Goal: Task Accomplishment & Management: Use online tool/utility

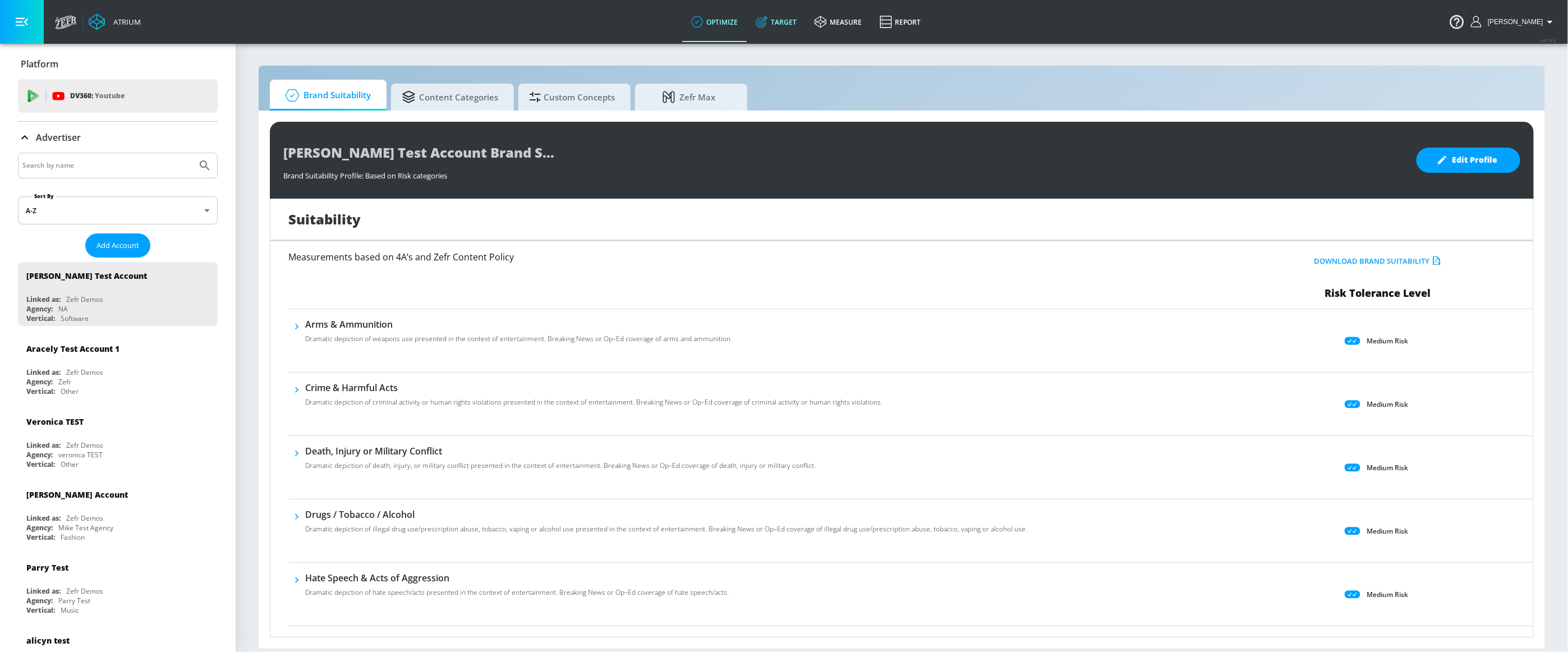
click at [797, 24] on link "Target" at bounding box center [776, 22] width 59 height 41
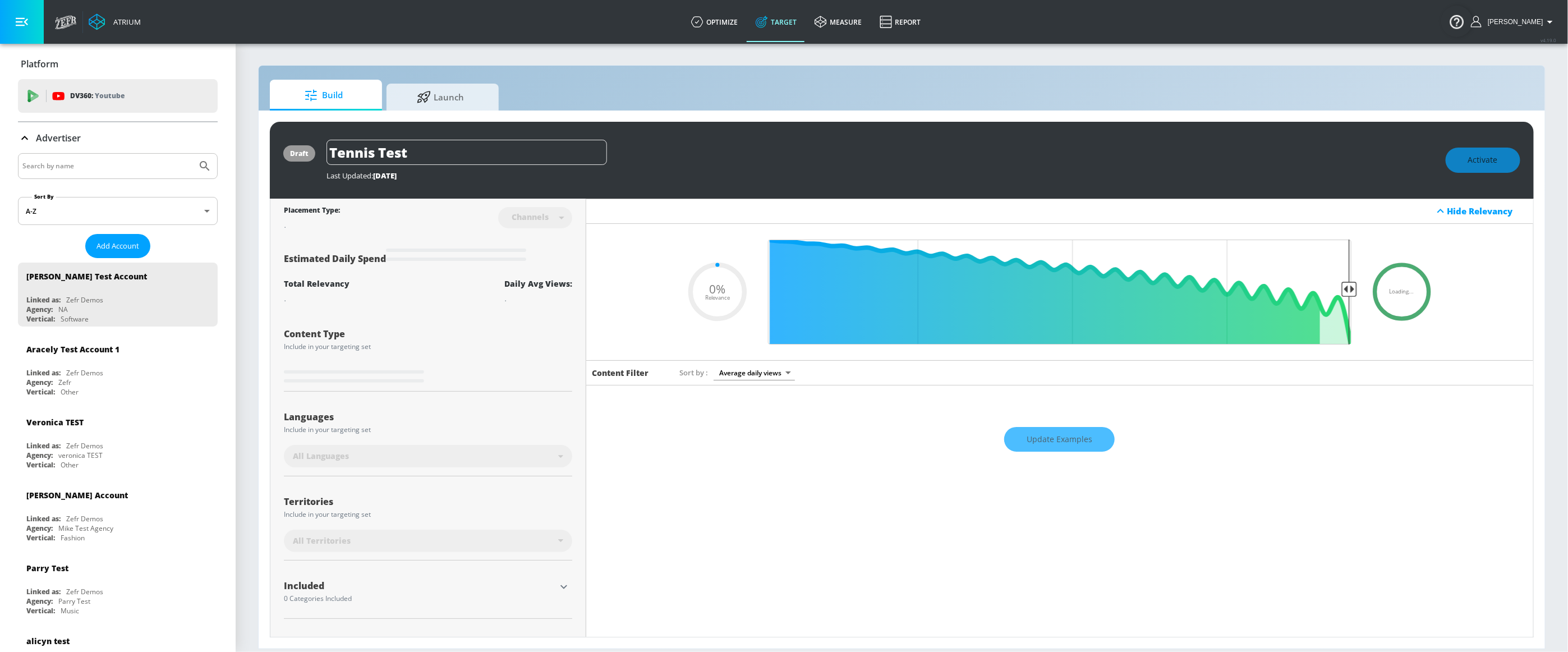
type input "0.22"
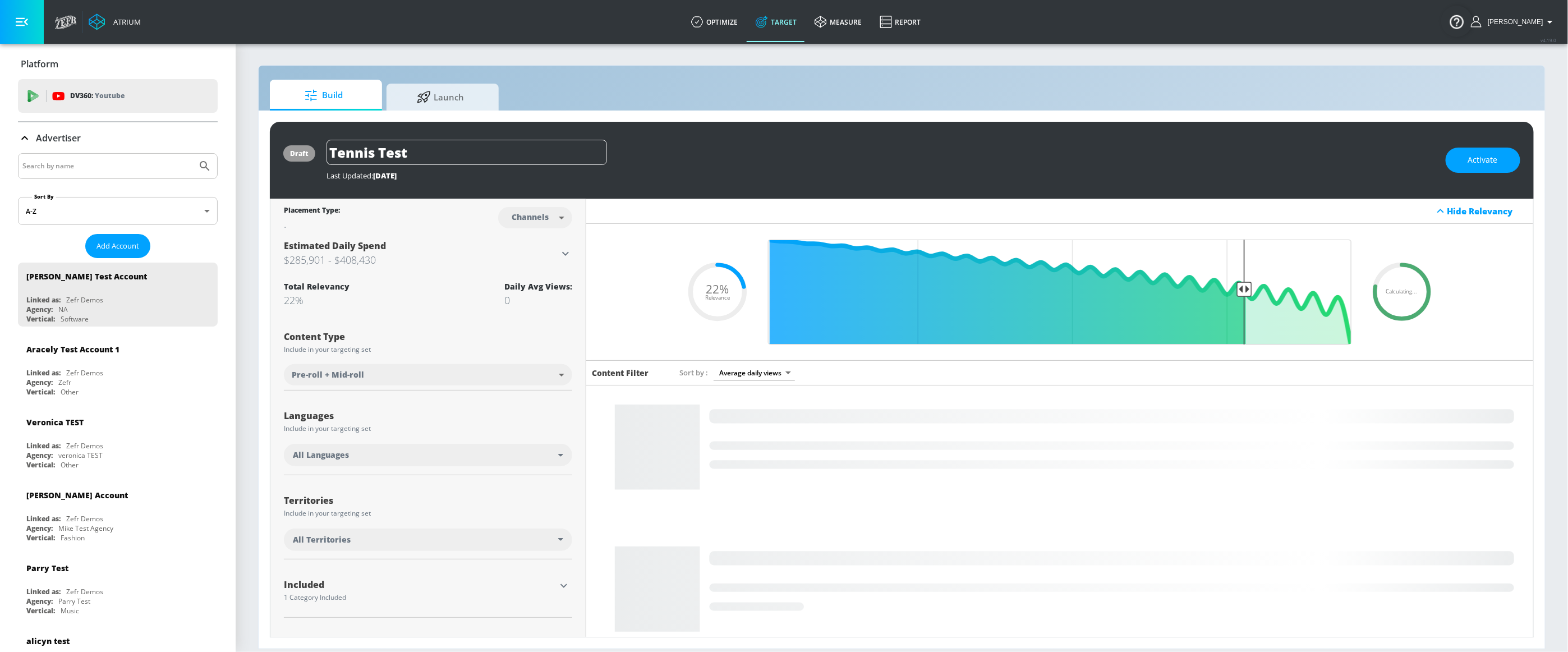
click at [68, 169] on input "Search by name" at bounding box center [107, 166] width 170 height 15
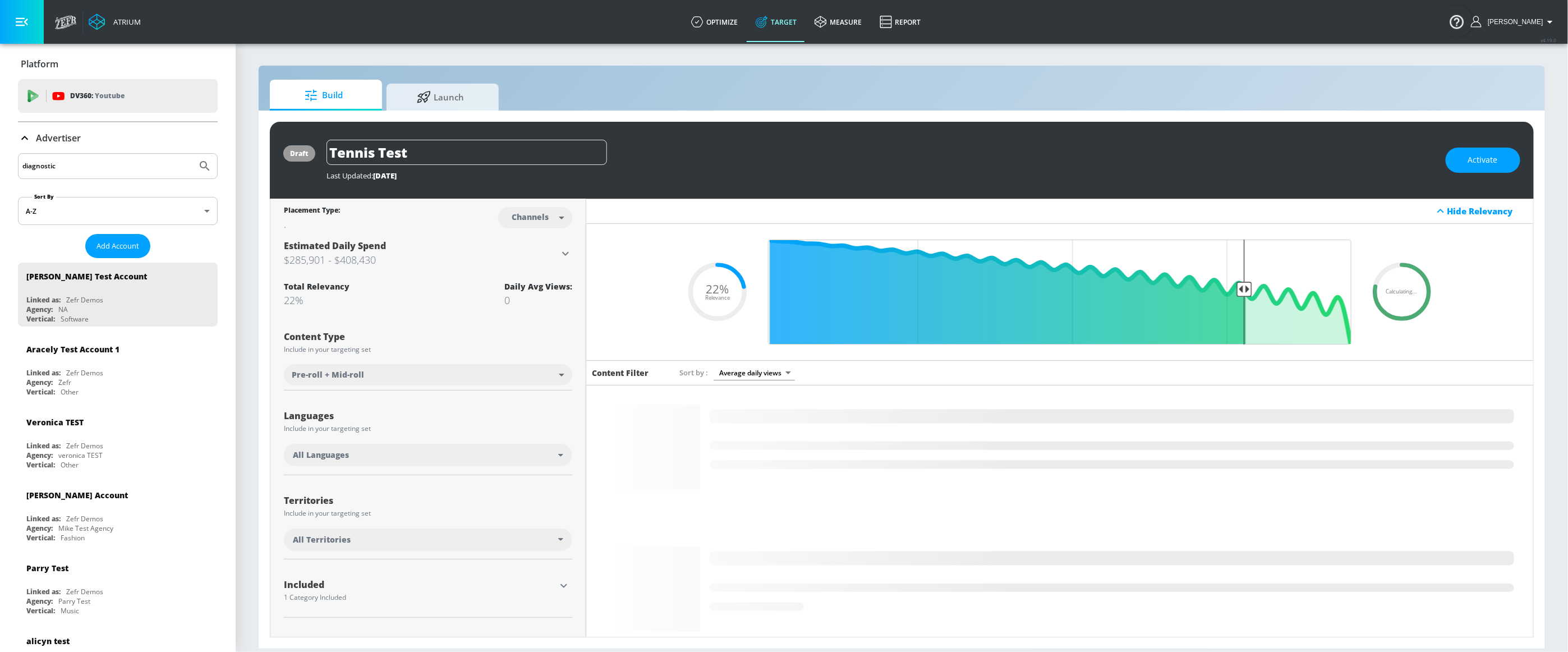
type input "diagnostic"
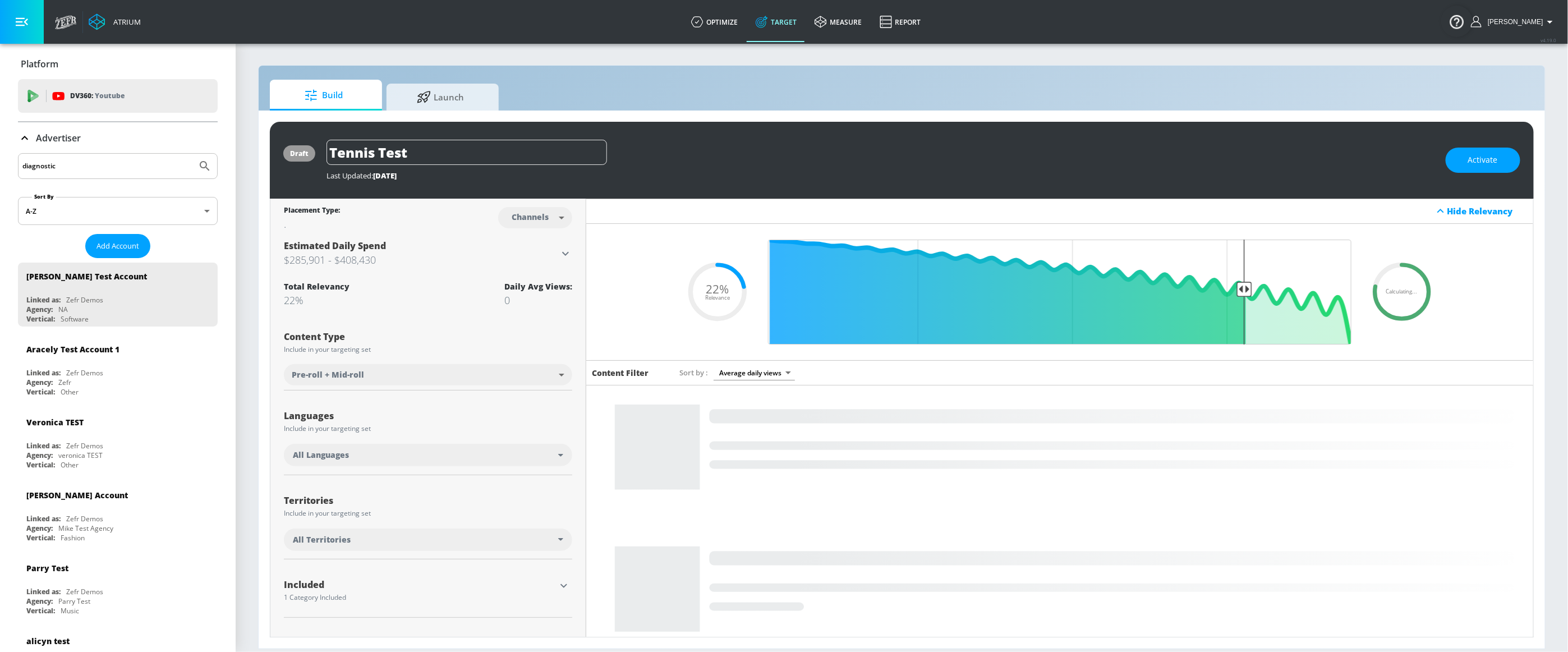
click at [192, 154] on button "Submit Search" at bounding box center [204, 166] width 25 height 25
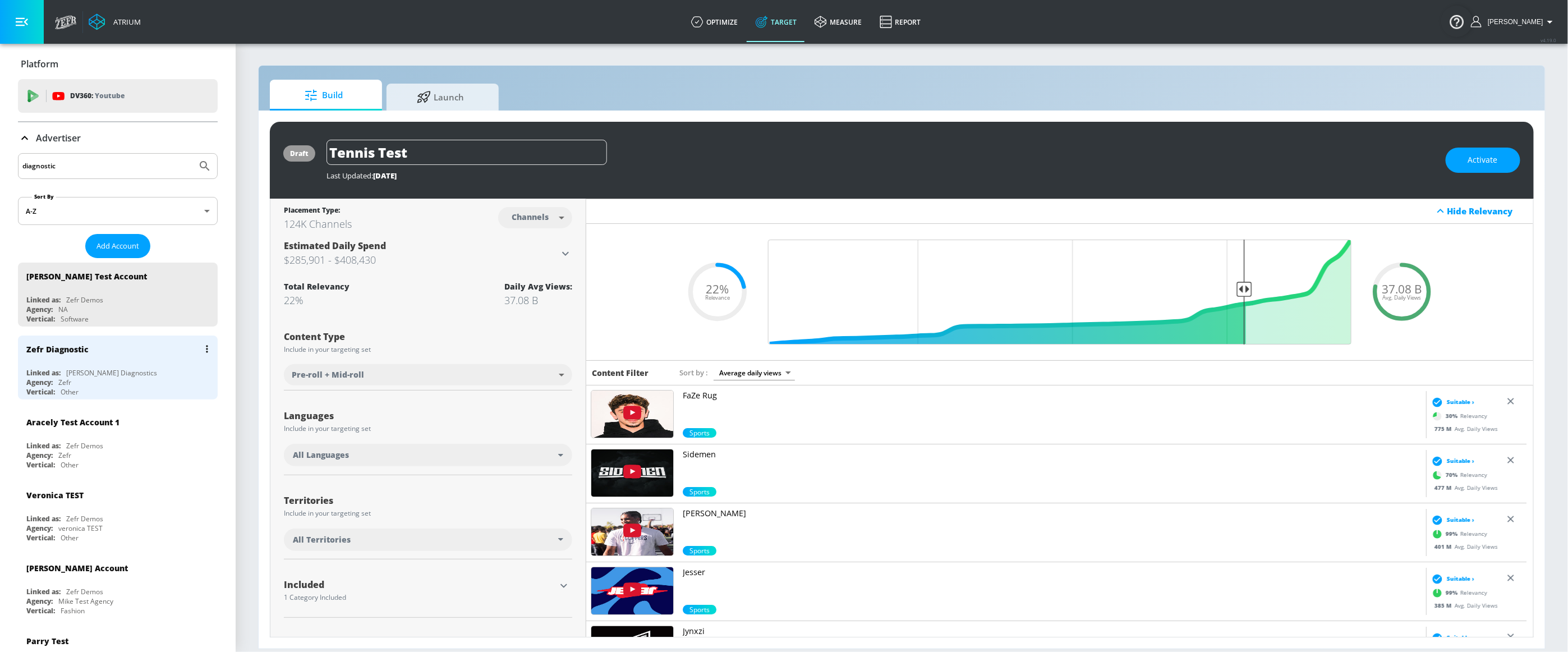
click at [107, 361] on div "Zefr Diagnostic" at bounding box center [121, 349] width 188 height 27
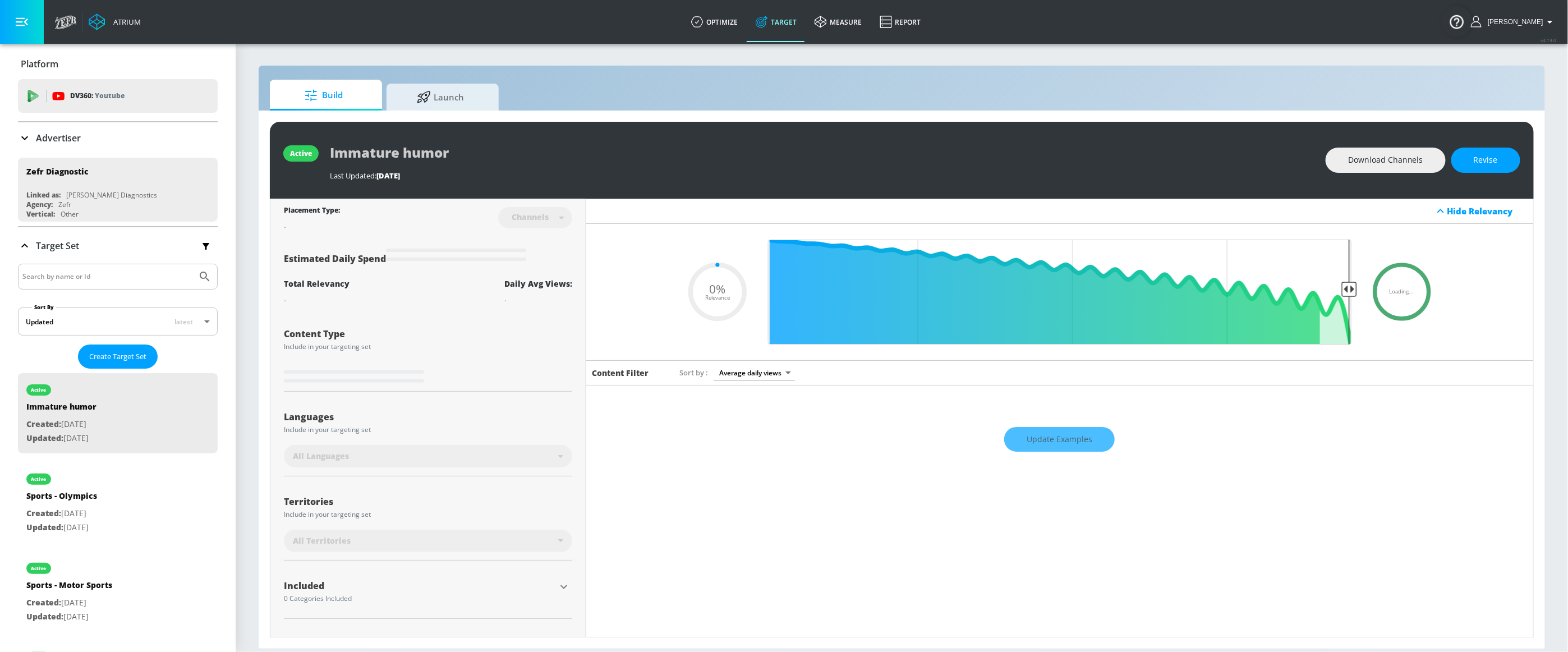
type input "0.05"
click at [455, 100] on span "Launch" at bounding box center [440, 95] width 85 height 27
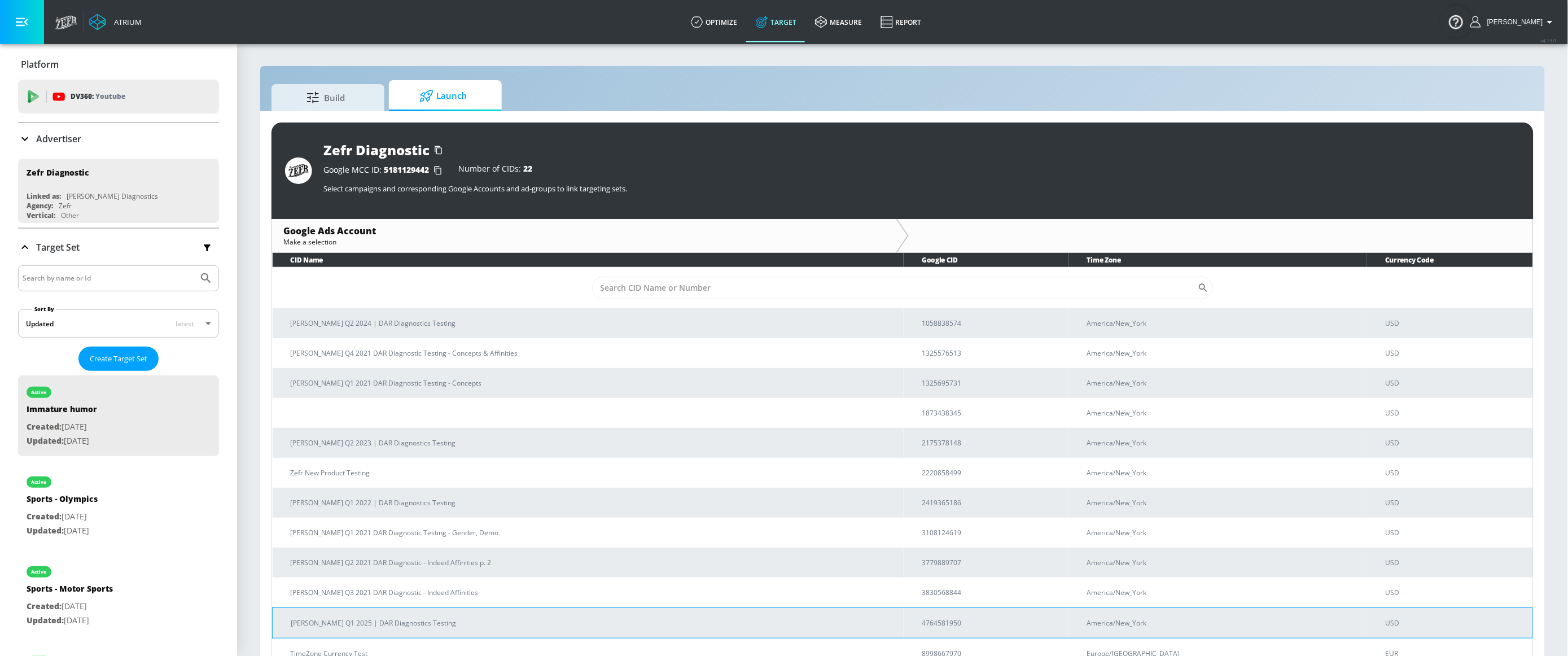
click at [863, 623] on p "[PERSON_NAME] Q1 2025 | DAR Diagnostics Testing" at bounding box center [592, 623] width 604 height 12
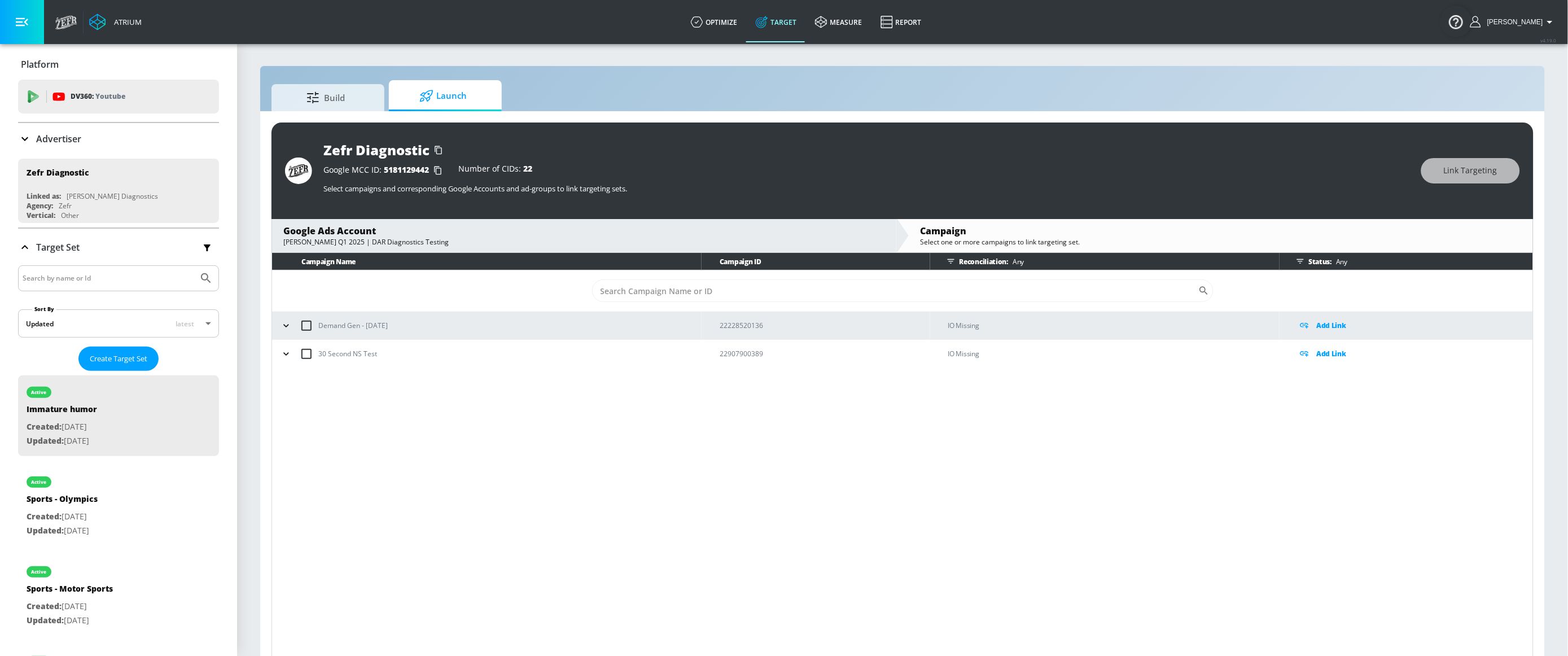
click at [277, 357] on td "30 Second NS Test" at bounding box center [486, 354] width 429 height 28
click at [286, 359] on icon "button" at bounding box center [286, 354] width 11 height 11
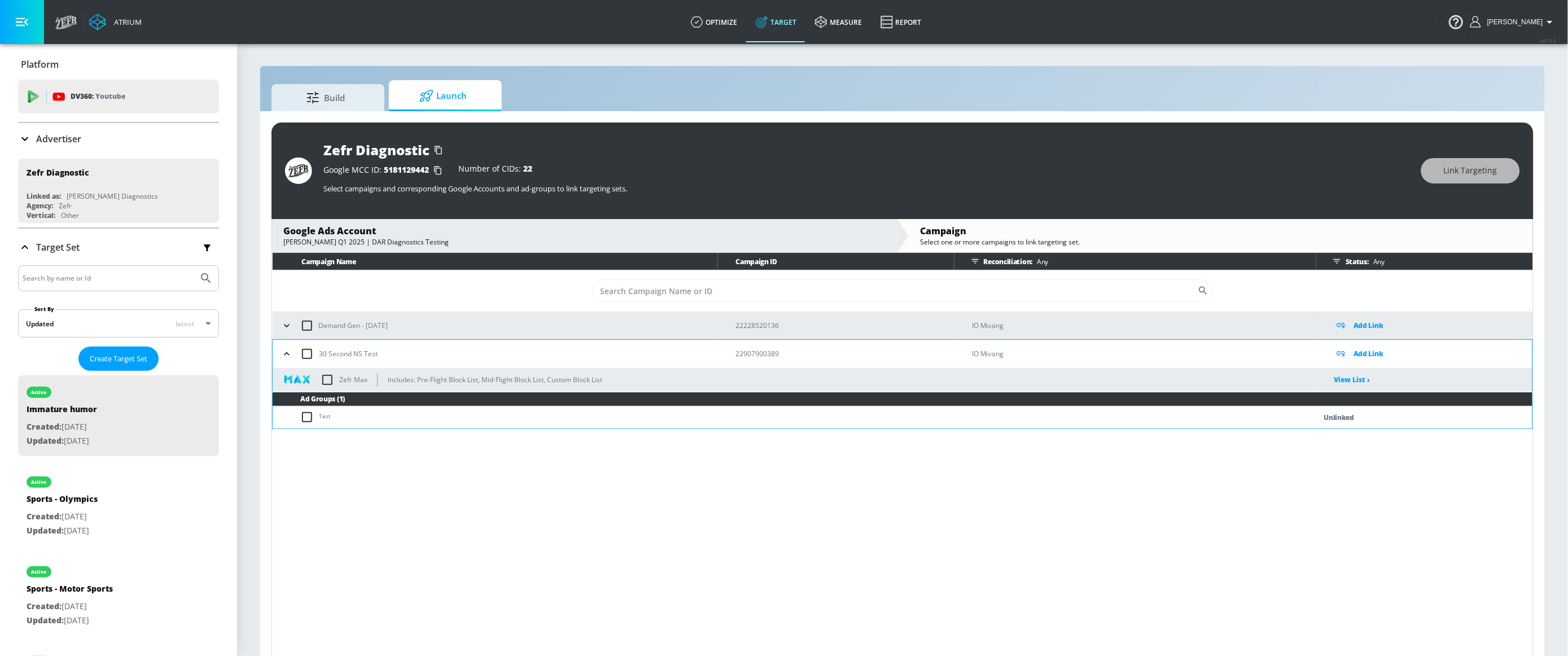
click at [311, 416] on input "checkbox" at bounding box center [310, 418] width 19 height 13
checkbox input "true"
click at [1468, 176] on span "Link Targeting" at bounding box center [1471, 170] width 53 height 14
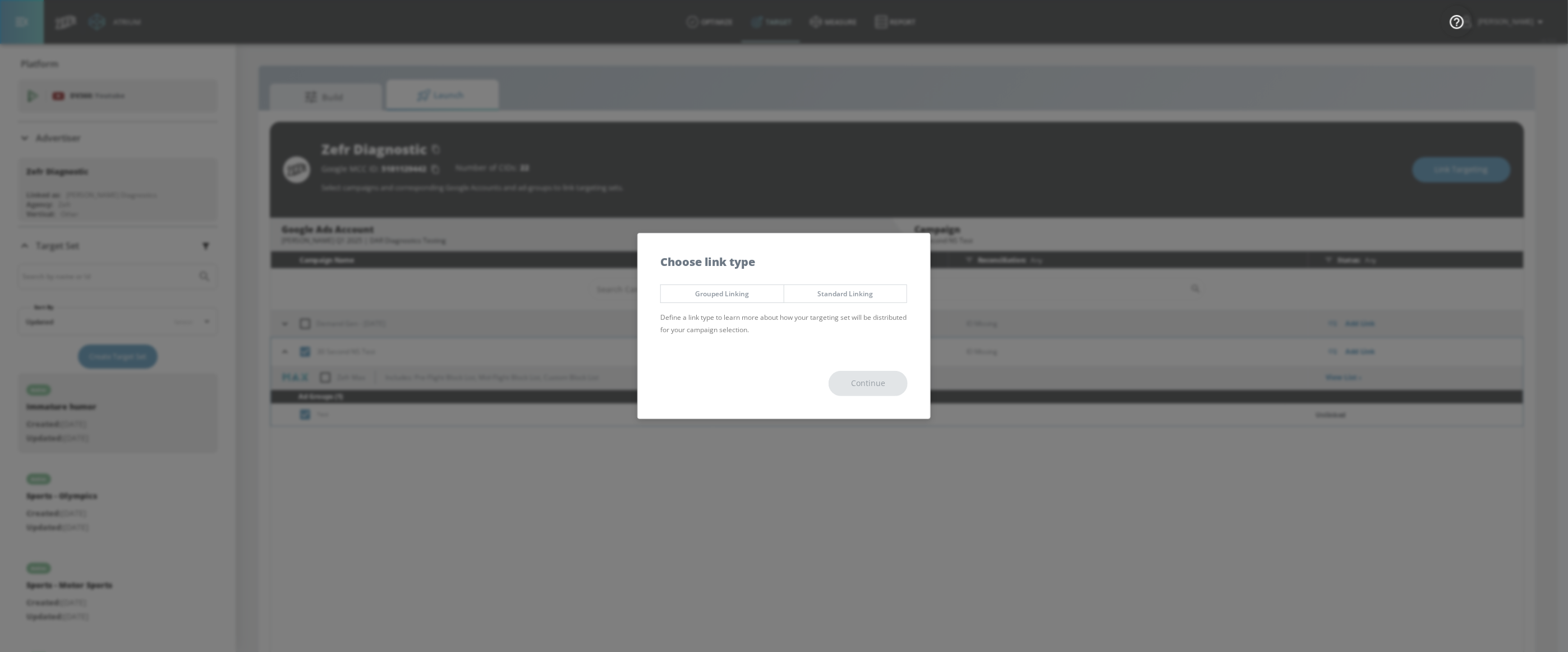
click at [847, 293] on span "Standard Linking" at bounding box center [846, 294] width 106 height 12
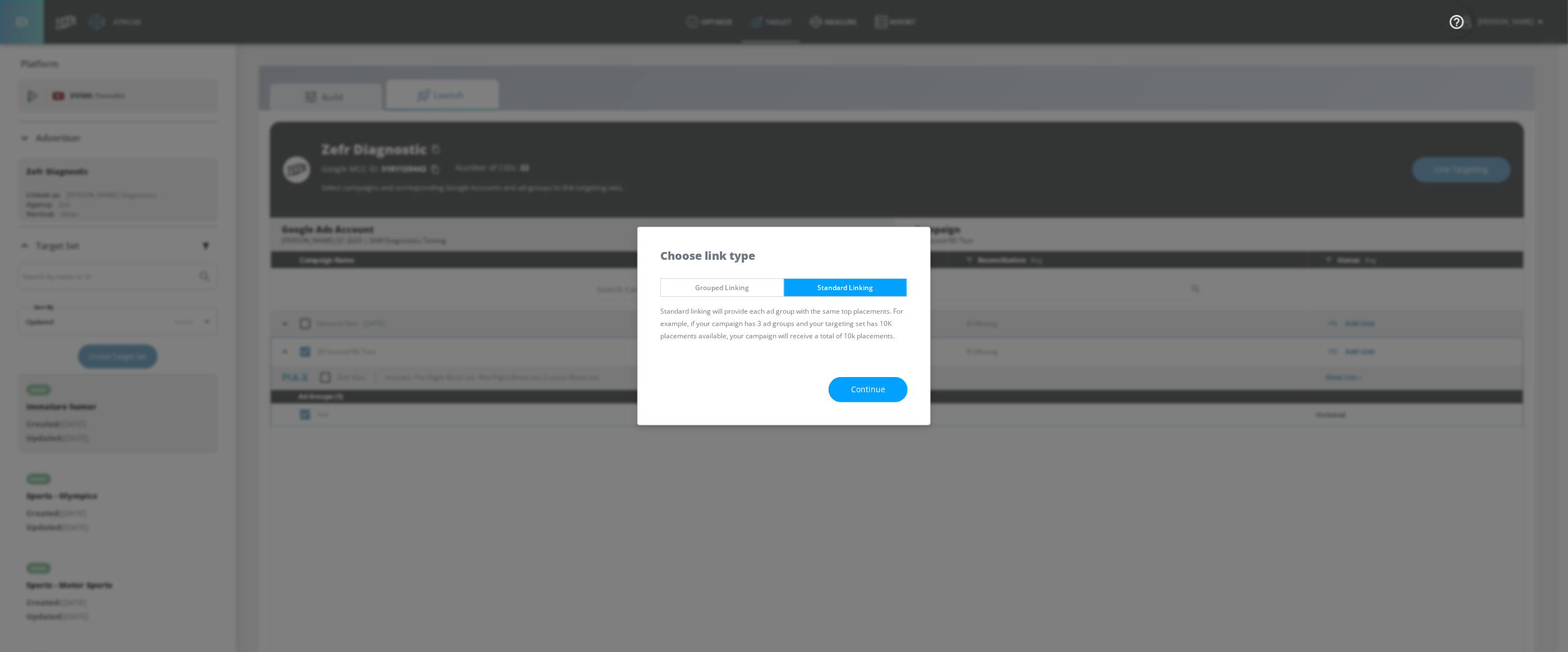
click at [851, 386] on span "Continue" at bounding box center [868, 390] width 35 height 14
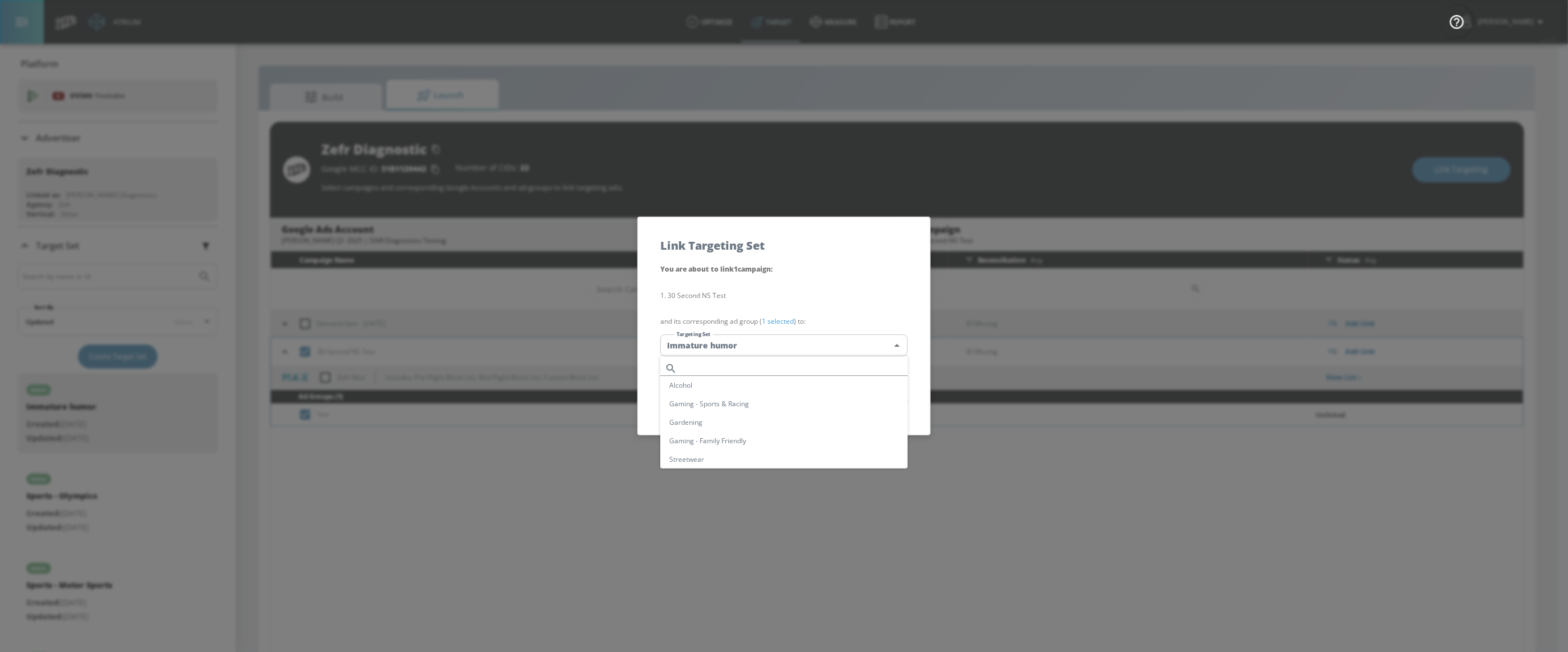
click at [743, 347] on body "Atrium optimize Target measure Report optimize Target measure Report v 4.19.0 A…" at bounding box center [784, 334] width 1568 height 669
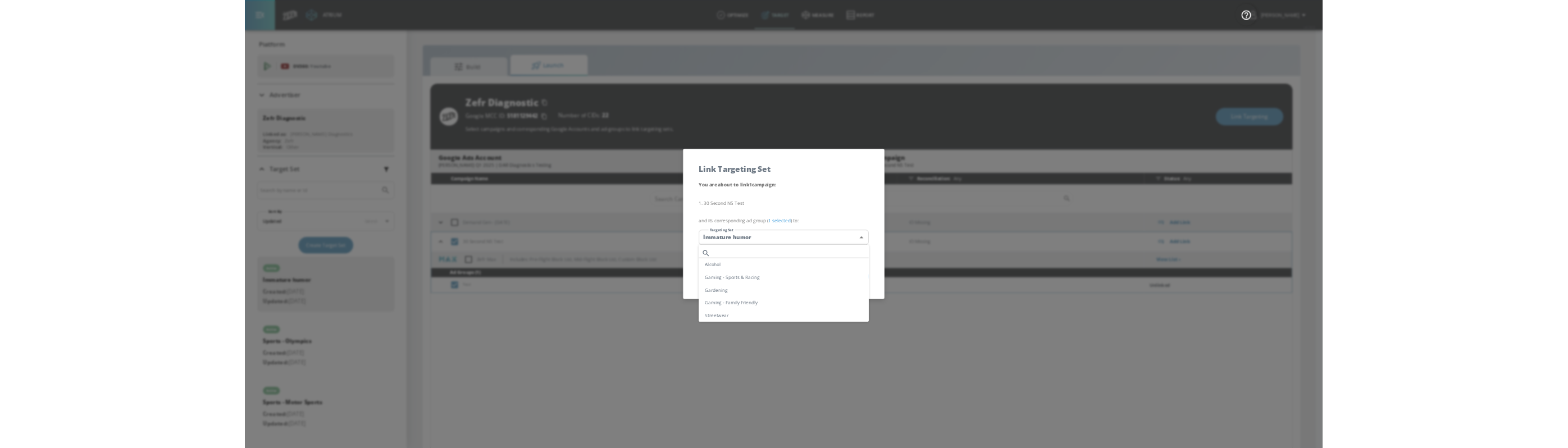
scroll to position [1009, 0]
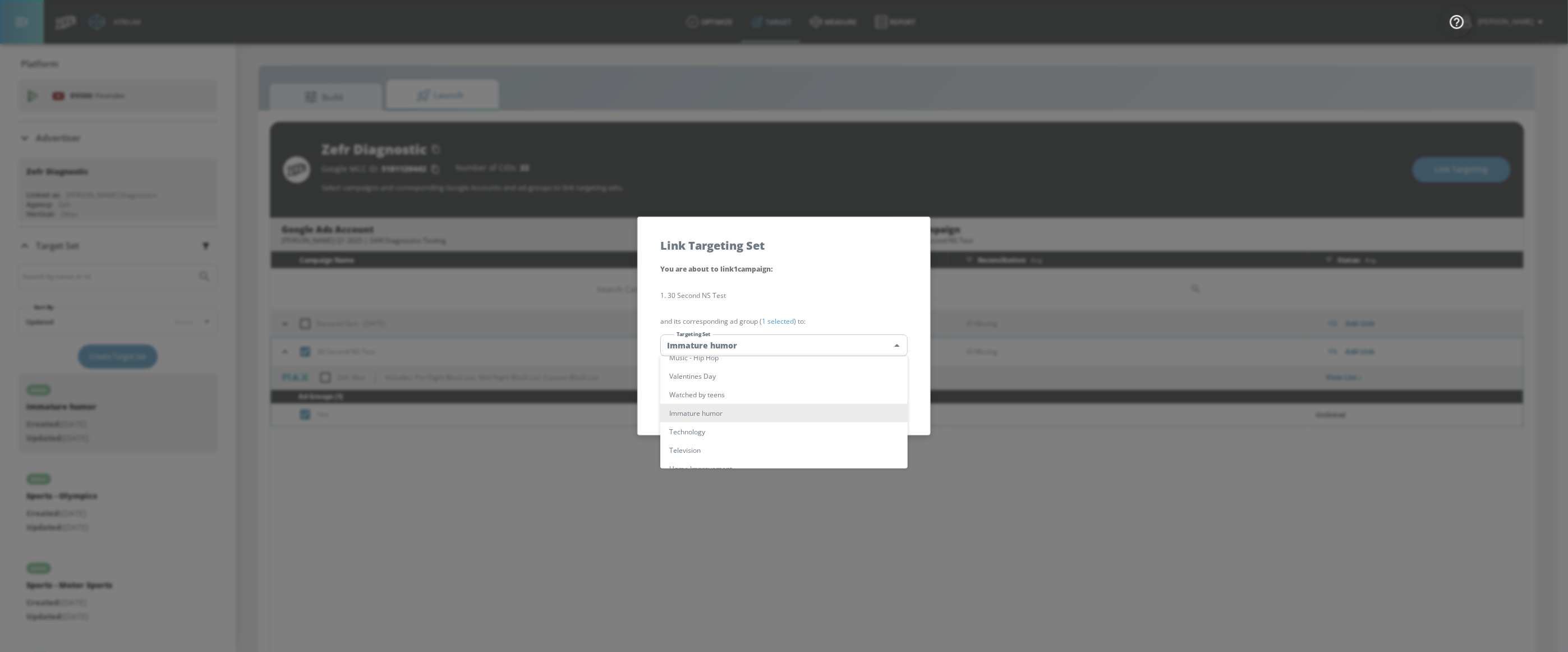
click at [708, 449] on li "Television" at bounding box center [784, 450] width 248 height 19
type input "b2edab91-82be-411c-9e9f-f9340344c46d"
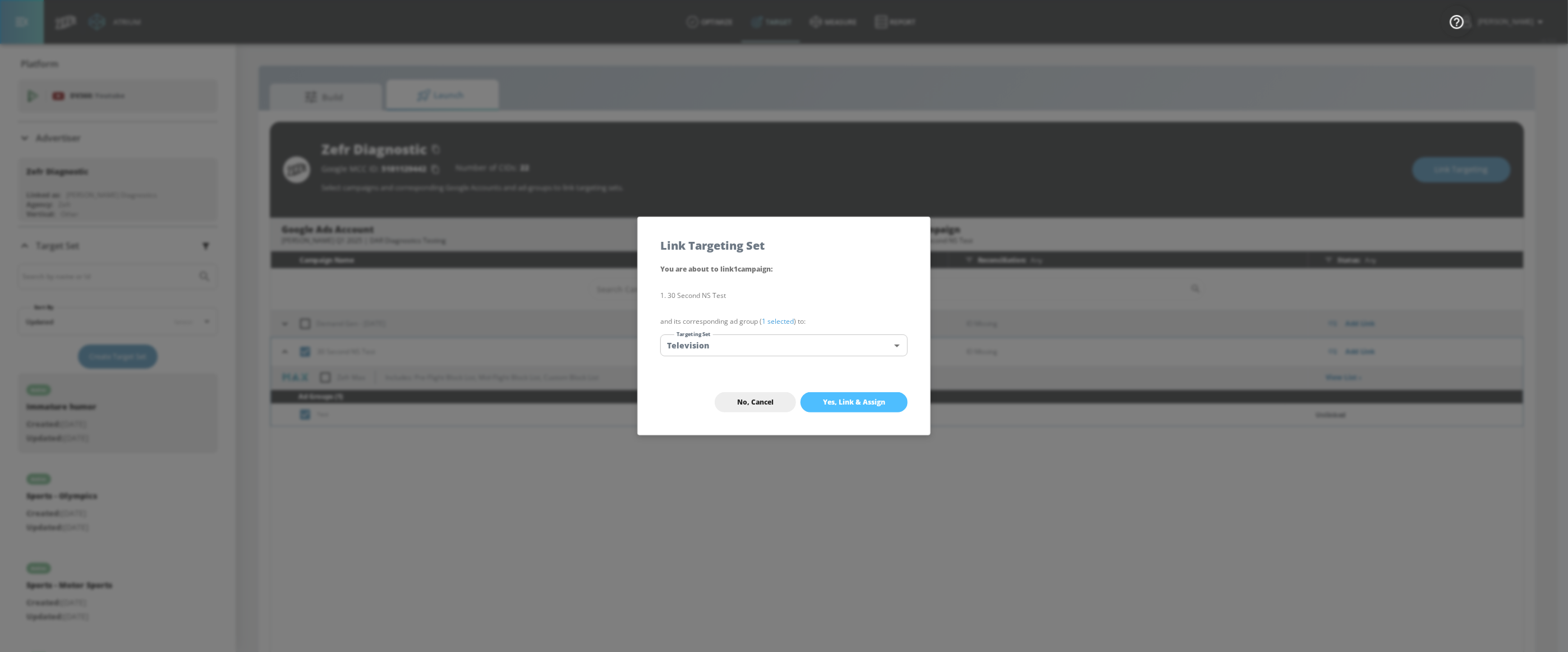
click at [878, 403] on span "Yes, Link & Assign" at bounding box center [854, 402] width 62 height 9
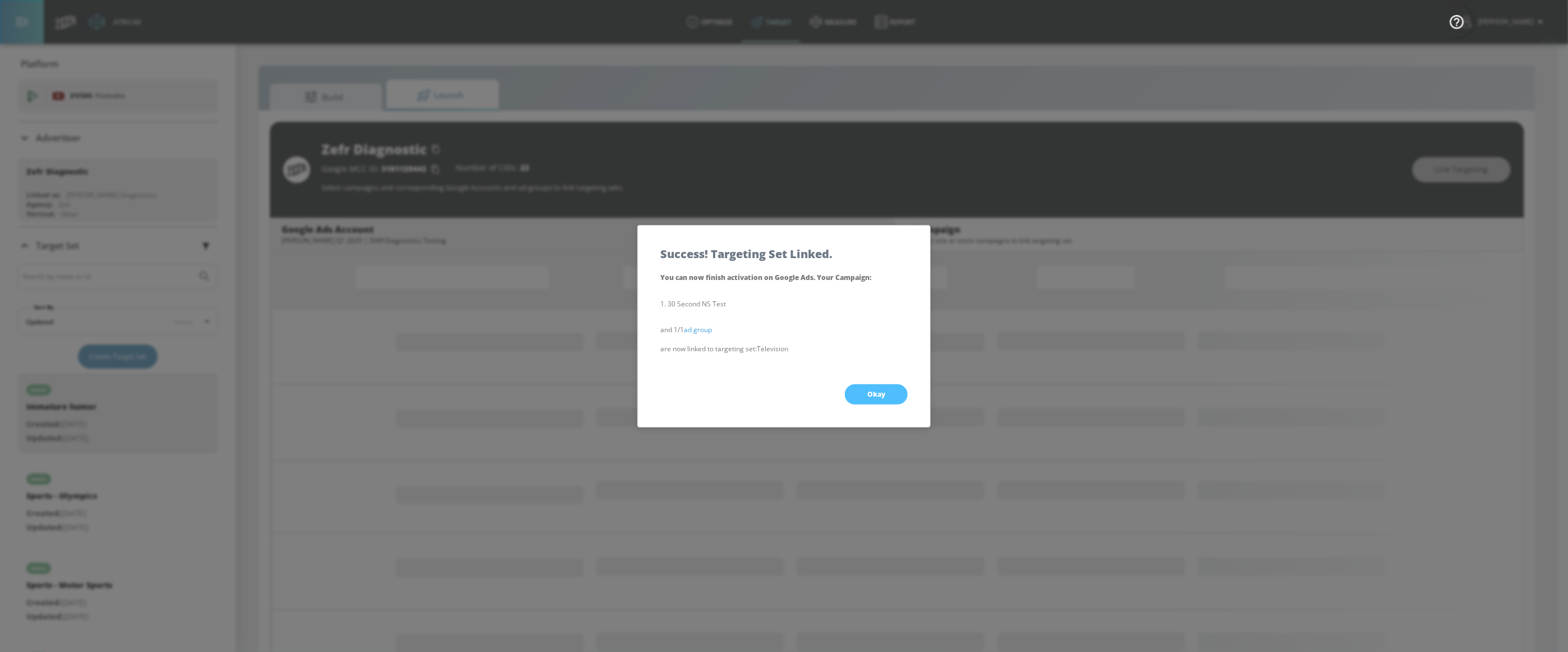
click at [867, 388] on button "Okay" at bounding box center [876, 394] width 63 height 20
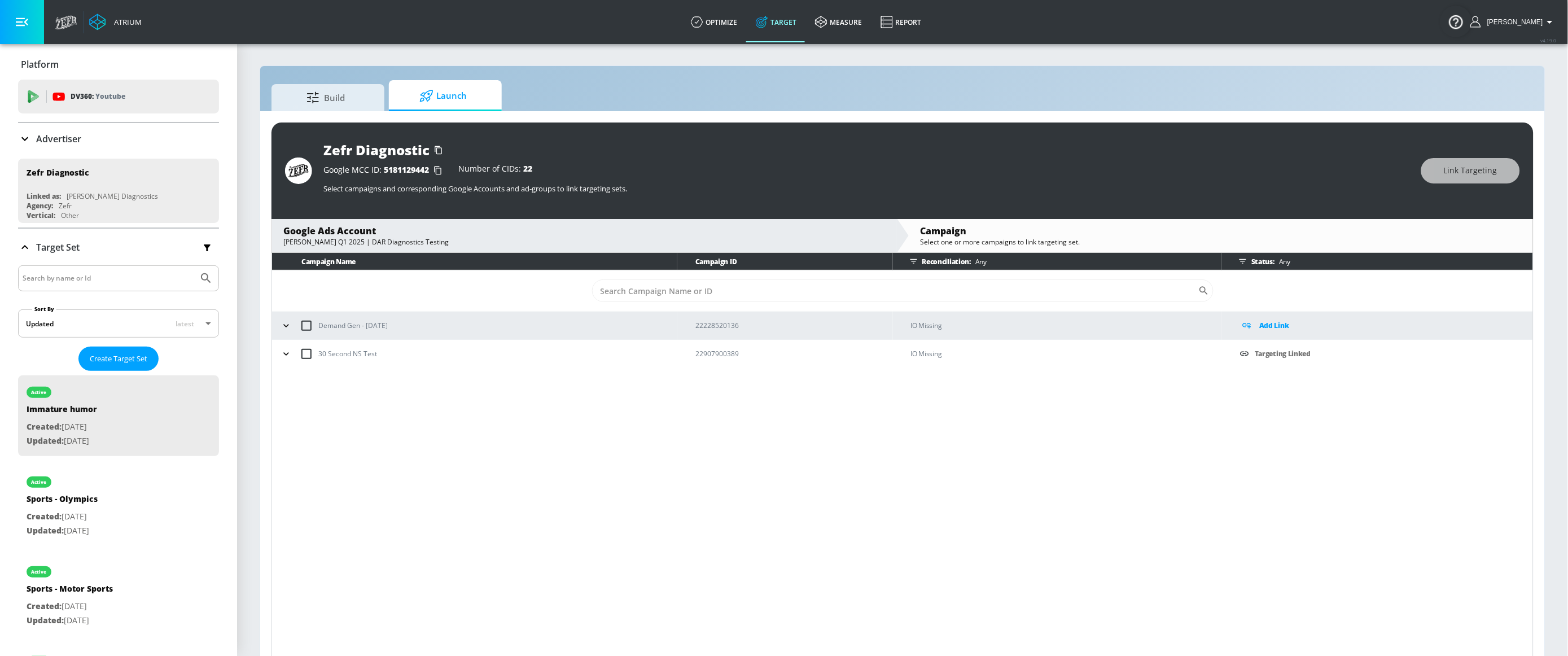
click at [280, 358] on icon "button" at bounding box center [286, 354] width 11 height 11
